Goal: Find specific page/section: Find specific page/section

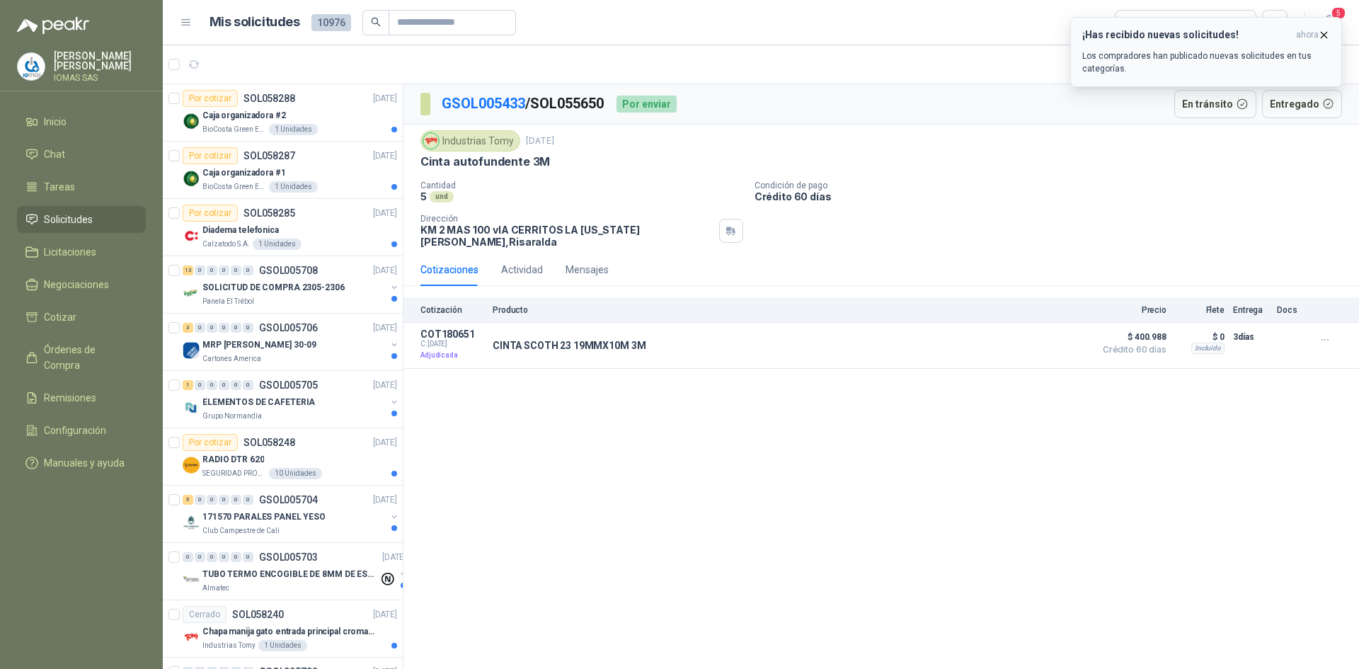
click at [1321, 31] on icon "button" at bounding box center [1324, 35] width 12 height 12
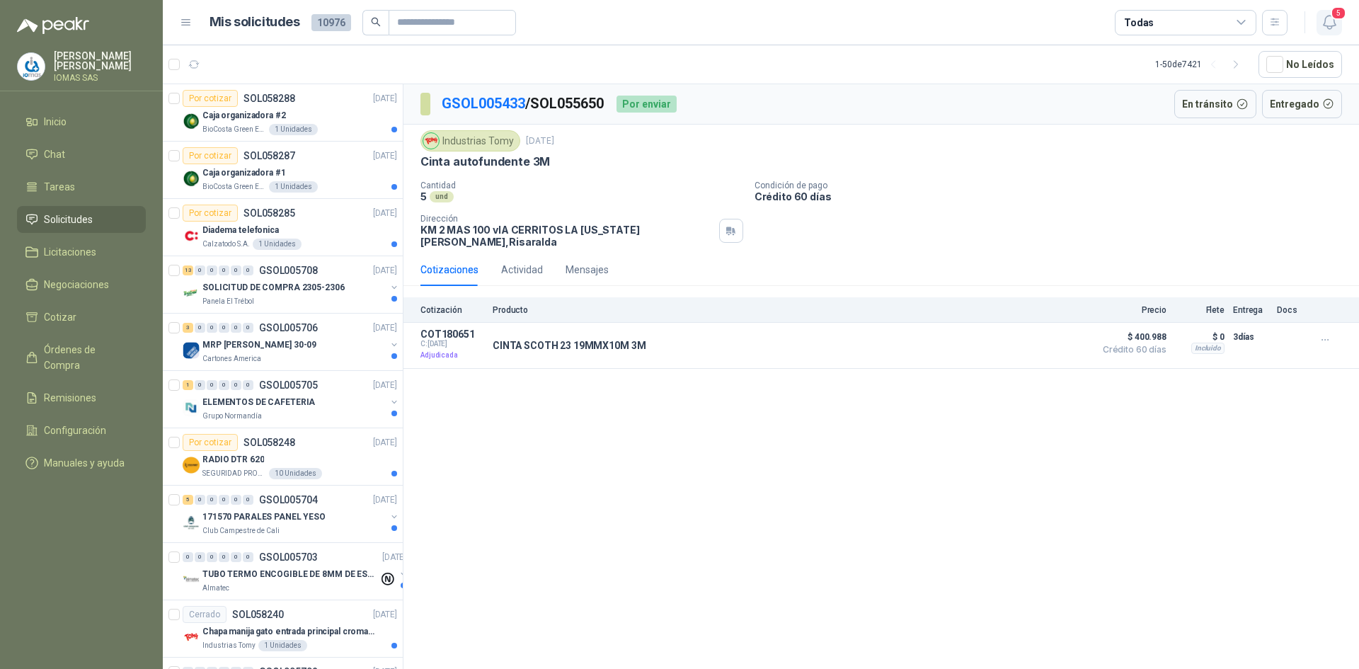
click at [1332, 25] on icon "button" at bounding box center [1330, 22] width 18 height 18
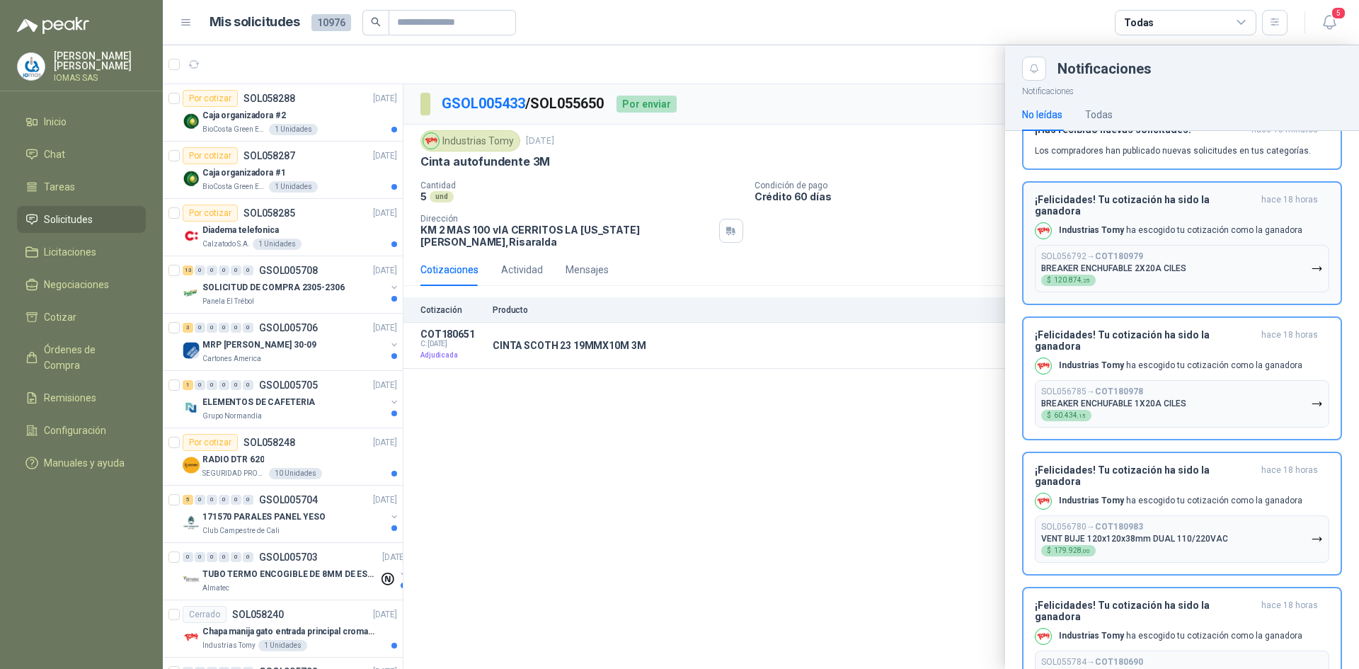
scroll to position [62, 0]
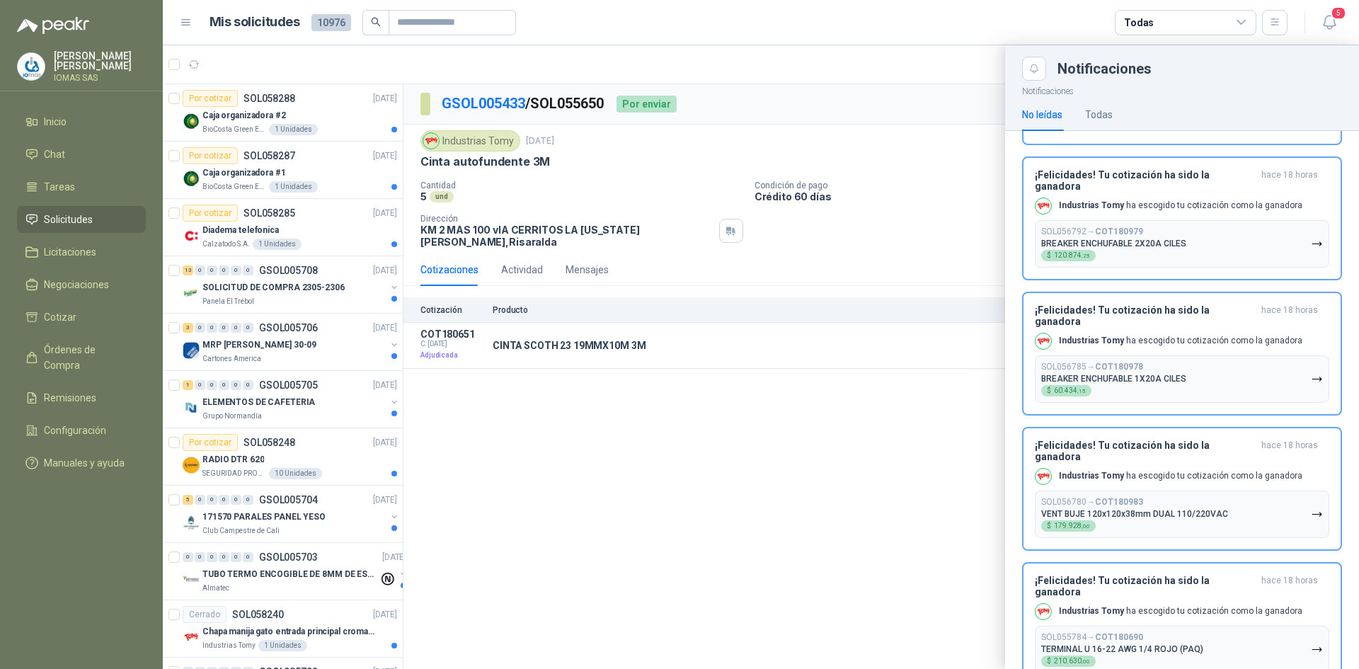
click at [915, 505] on div at bounding box center [761, 357] width 1196 height 624
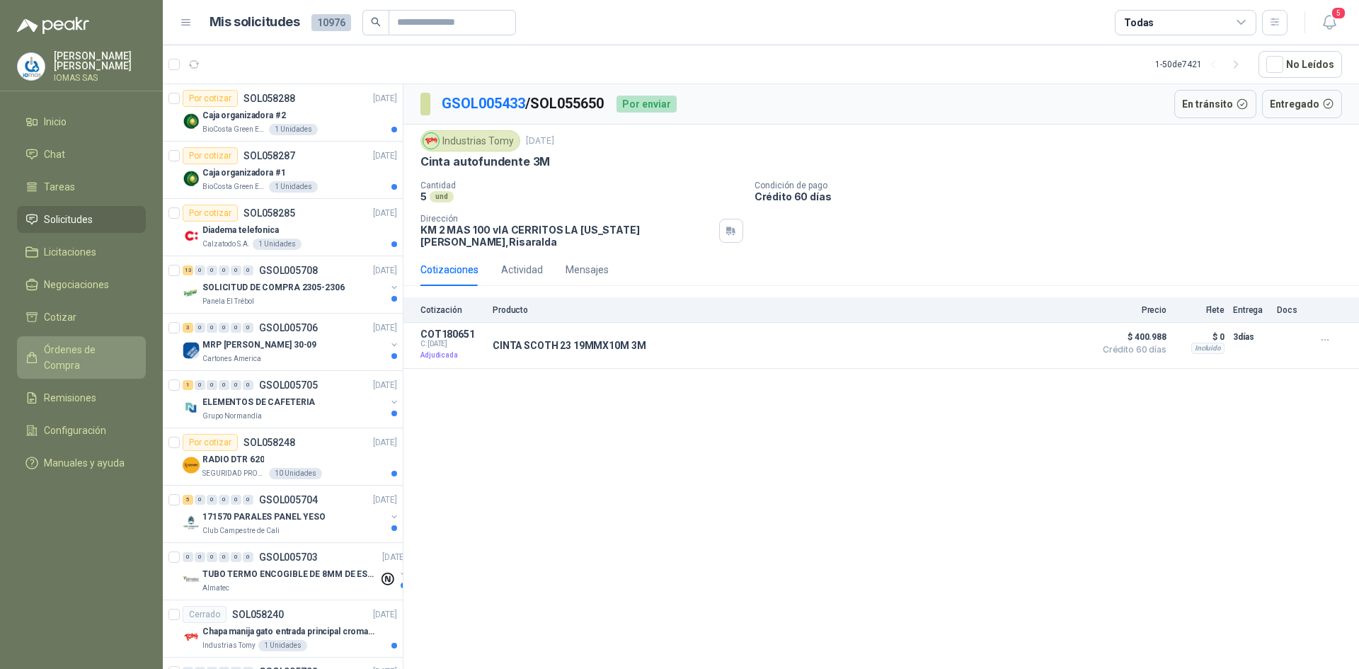
click at [94, 348] on span "Órdenes de Compra" at bounding box center [88, 357] width 88 height 31
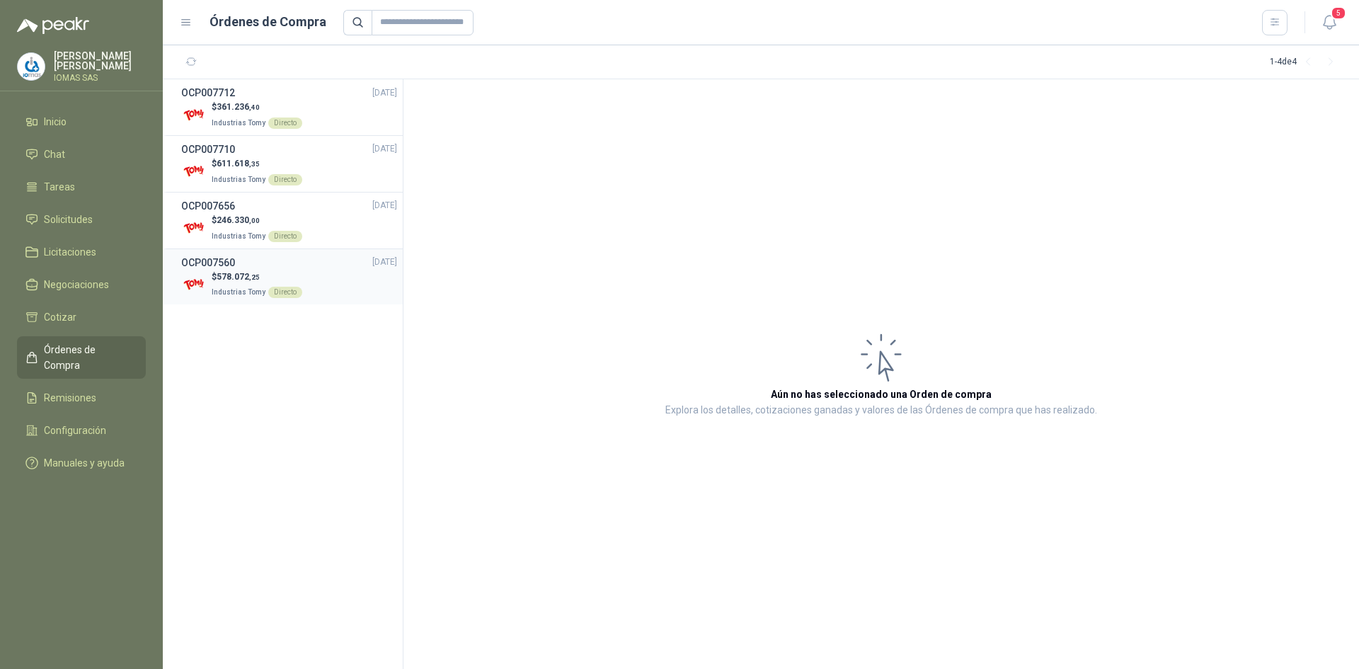
click at [338, 291] on div "$ 578.072 ,25 Industrias Tomy Directo" at bounding box center [289, 284] width 216 height 29
